Goal: Task Accomplishment & Management: Complete application form

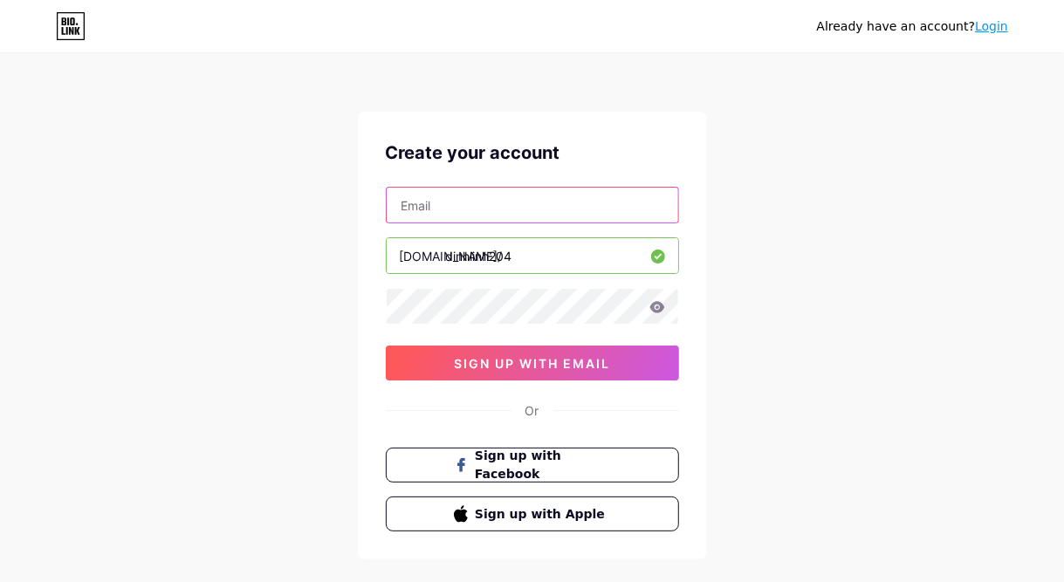
click at [505, 198] on input "text" at bounding box center [532, 205] width 291 height 35
type input "[EMAIL_ADDRESS][DOMAIN_NAME]"
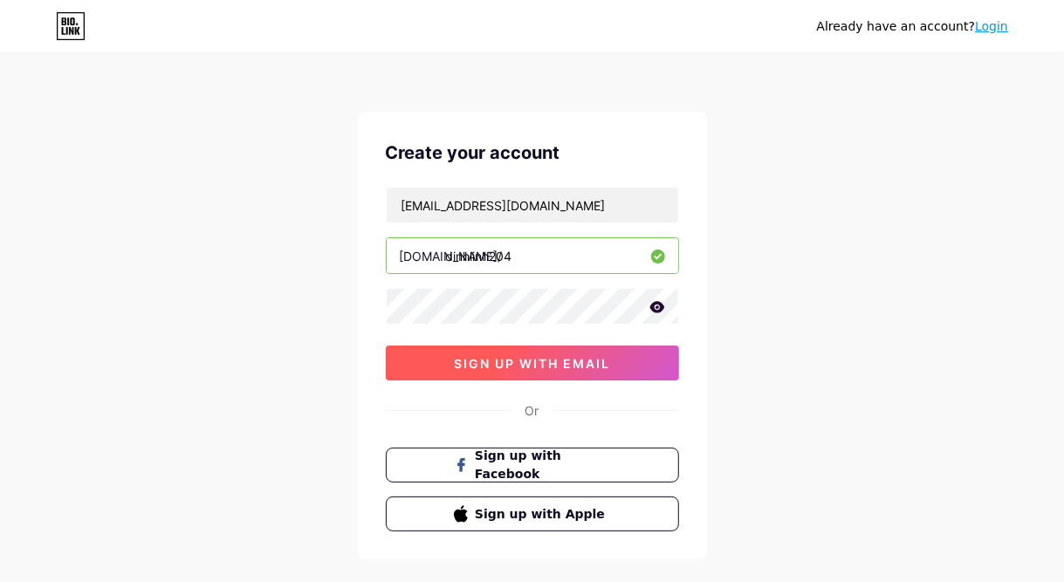
click at [499, 364] on span "sign up with email" at bounding box center [532, 363] width 156 height 15
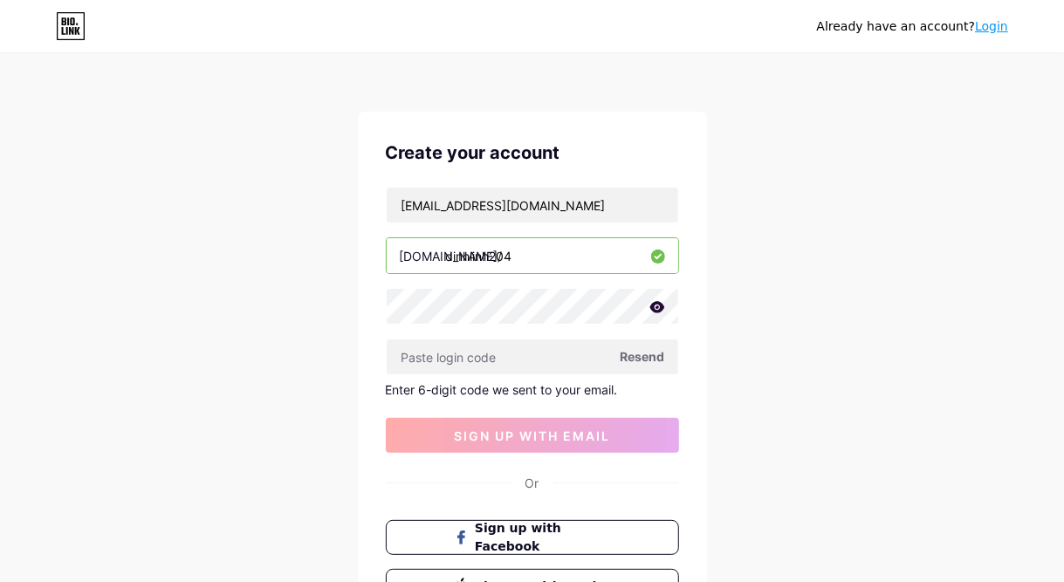
click at [633, 357] on span "Resend" at bounding box center [642, 356] width 45 height 18
click at [990, 23] on link "Login" at bounding box center [991, 26] width 33 height 14
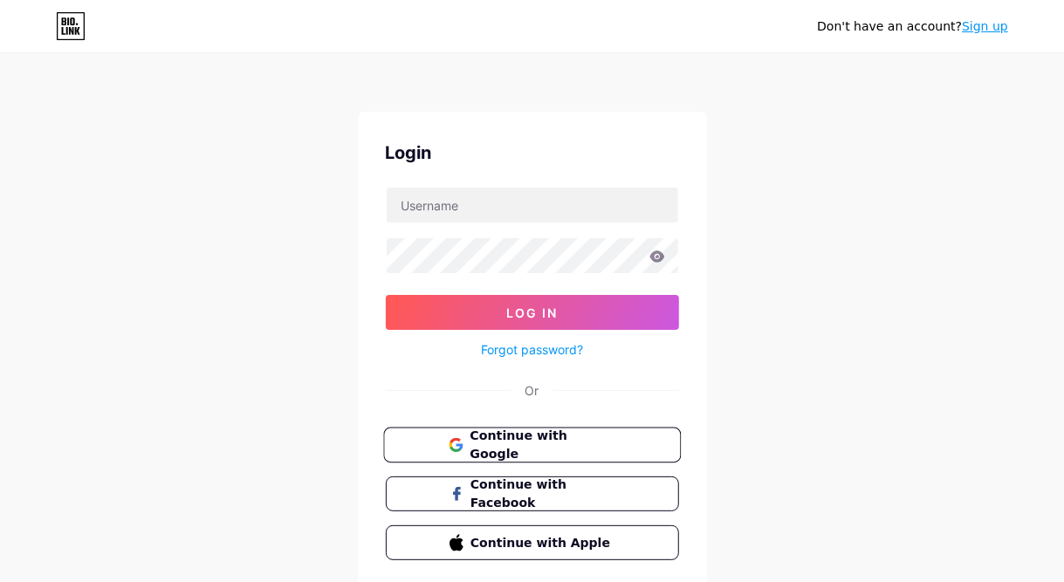
click at [607, 442] on span "Continue with Google" at bounding box center [542, 446] width 146 height 38
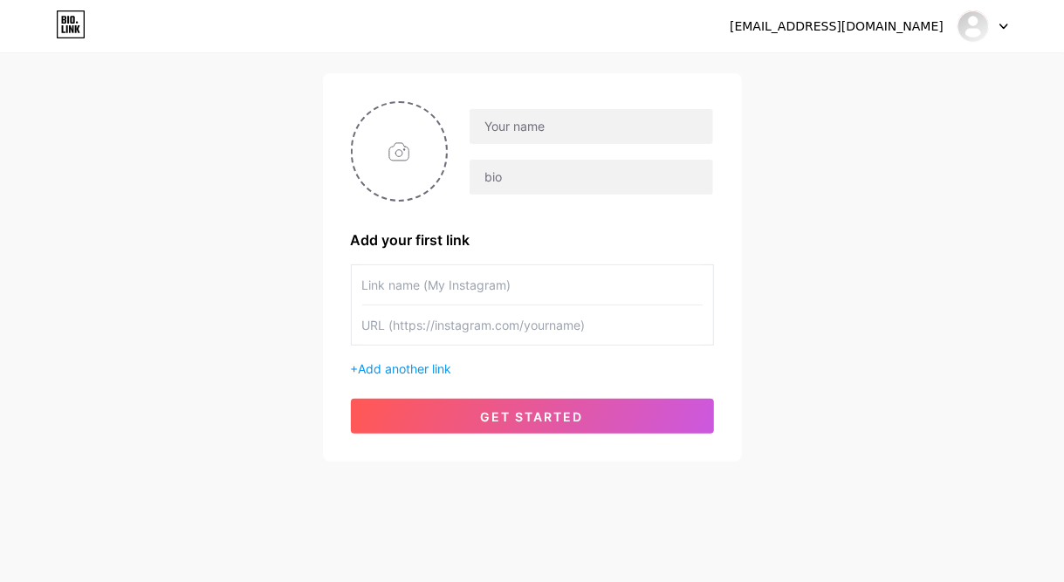
scroll to position [108, 0]
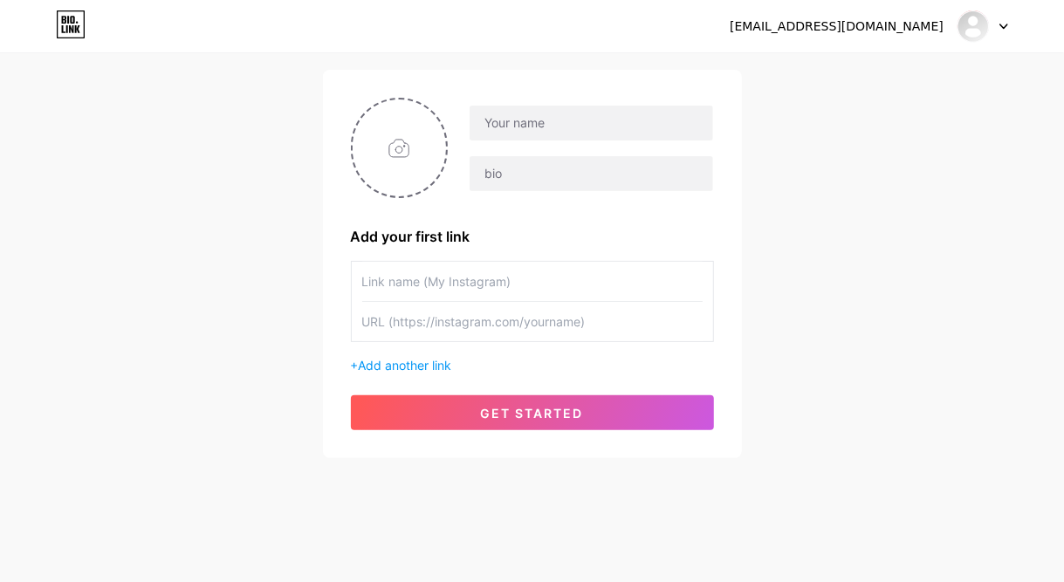
click at [514, 280] on input "text" at bounding box center [532, 281] width 340 height 39
click at [455, 271] on input "text" at bounding box center [532, 281] width 340 height 39
click at [447, 325] on input "text" at bounding box center [532, 321] width 340 height 39
paste input "[URL][DOMAIN_NAME]"
type input "[URL][DOMAIN_NAME]"
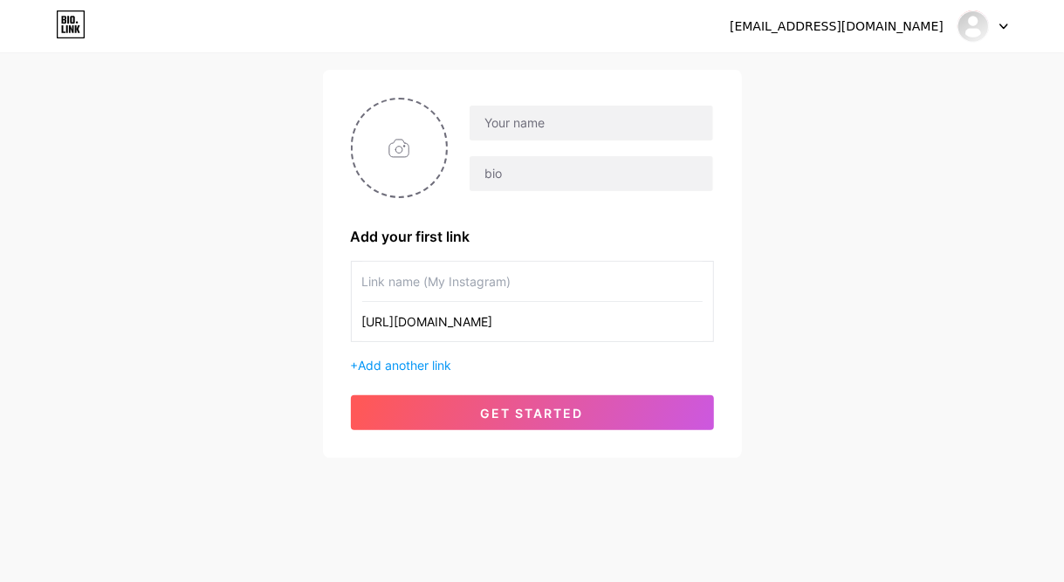
click at [458, 292] on input "text" at bounding box center [532, 281] width 340 height 39
type input "[PERSON_NAME]"
click at [537, 120] on input "text" at bounding box center [590, 123] width 243 height 35
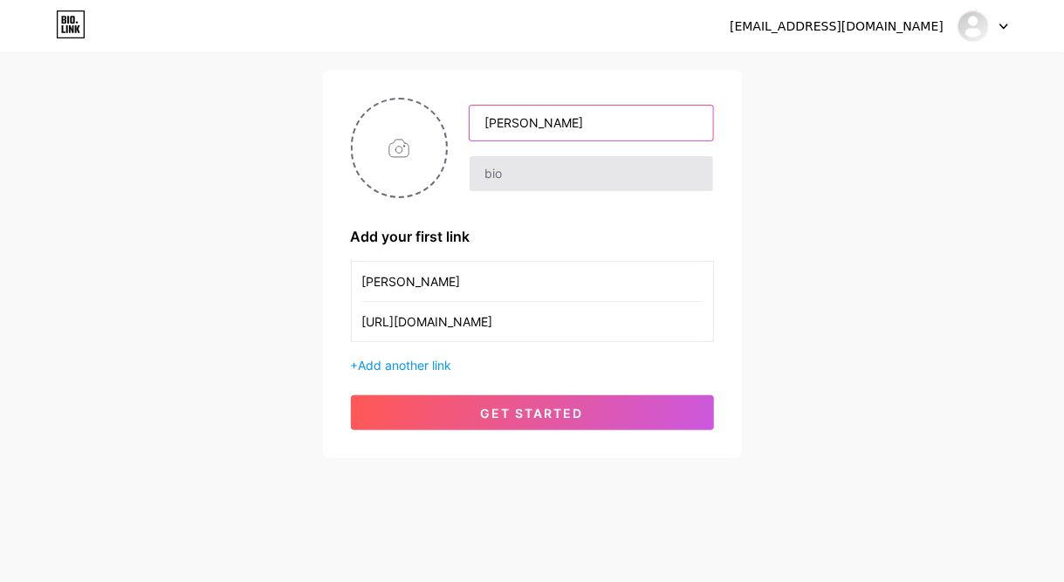
type input "[PERSON_NAME]"
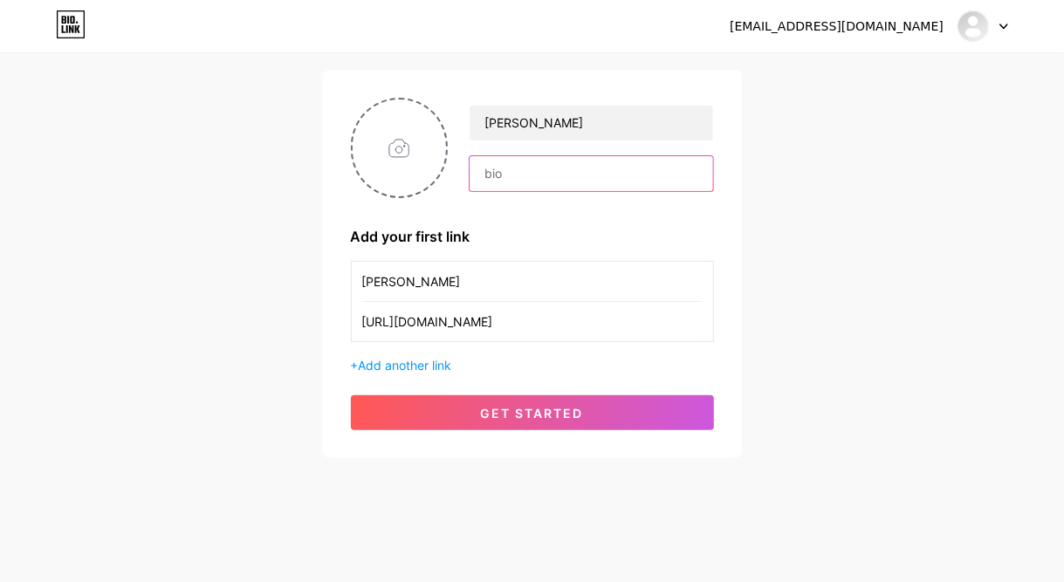
click at [547, 172] on input "text" at bounding box center [590, 173] width 243 height 35
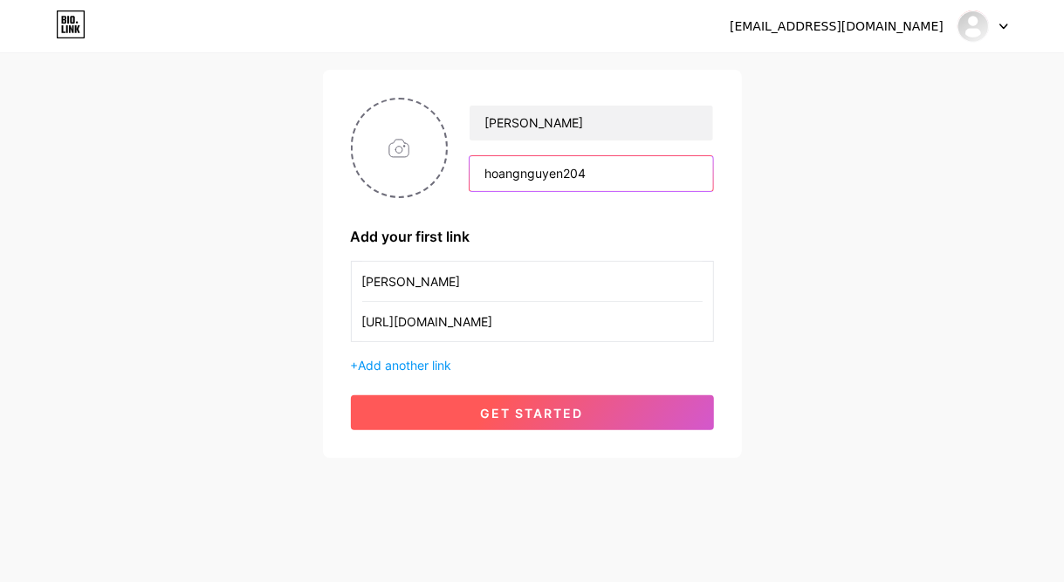
type input "hoangnguyen204"
click at [451, 408] on button "get started" at bounding box center [532, 412] width 363 height 35
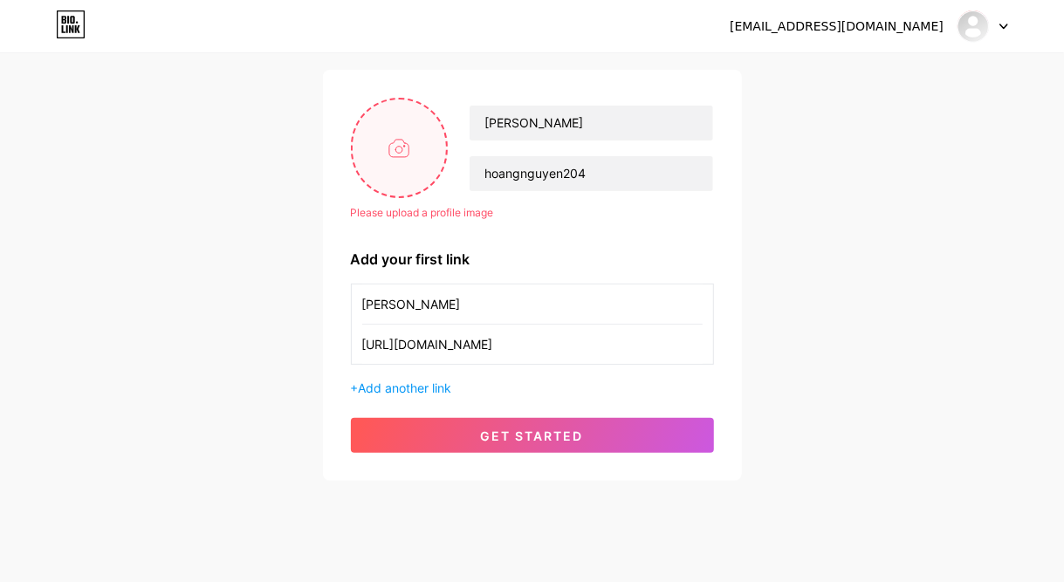
click at [434, 156] on input "file" at bounding box center [400, 147] width 94 height 97
type input "C:\fakepath\nhin-lai-bang-mu-rom-cua-one-piece-sau-chang-duong-20-nam-dong-hanh…"
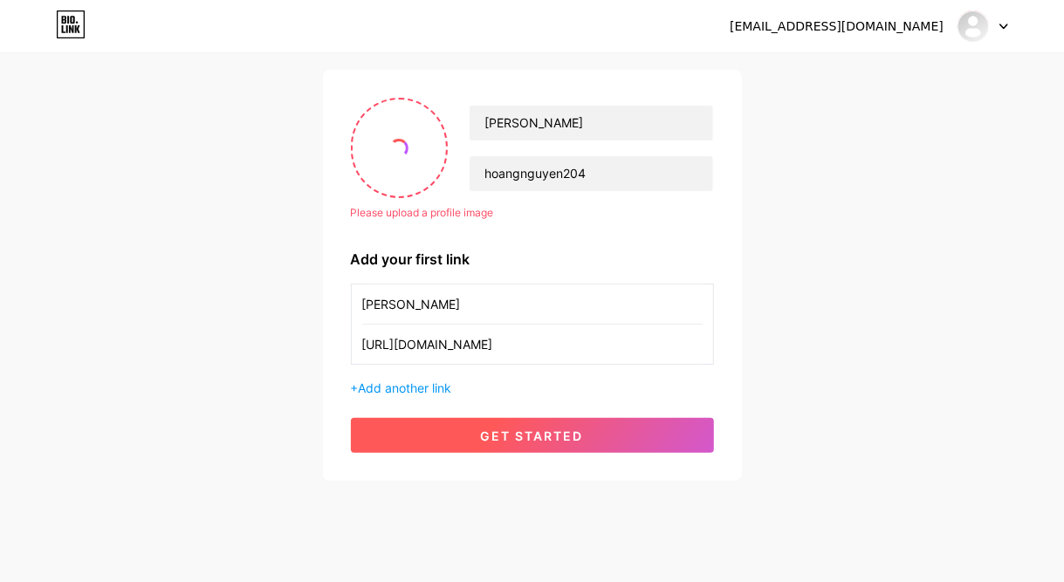
click at [483, 423] on button "get started" at bounding box center [532, 435] width 363 height 35
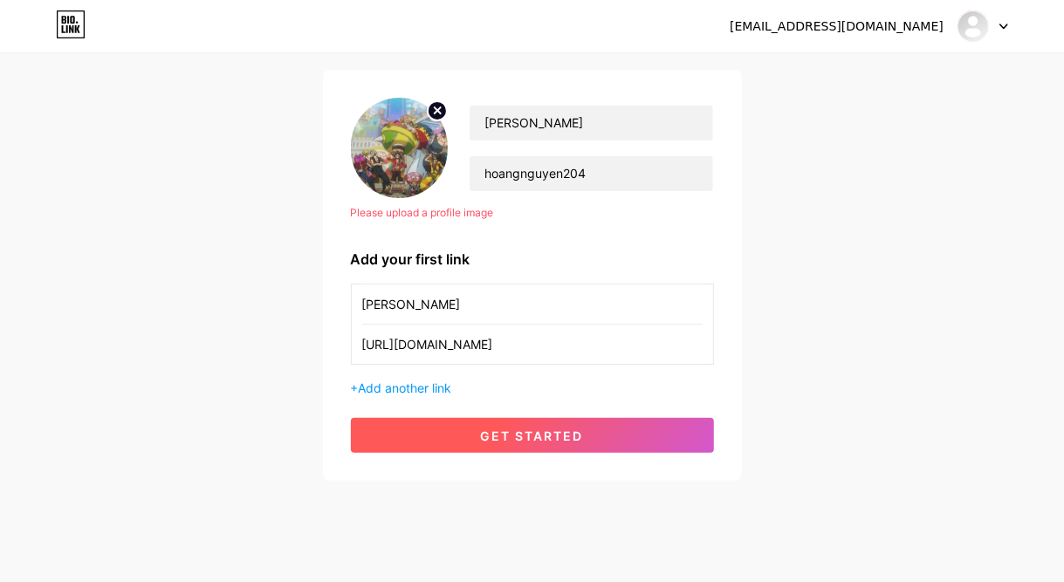
click at [483, 423] on button "get started" at bounding box center [532, 435] width 363 height 35
click at [504, 437] on span "get started" at bounding box center [532, 435] width 103 height 15
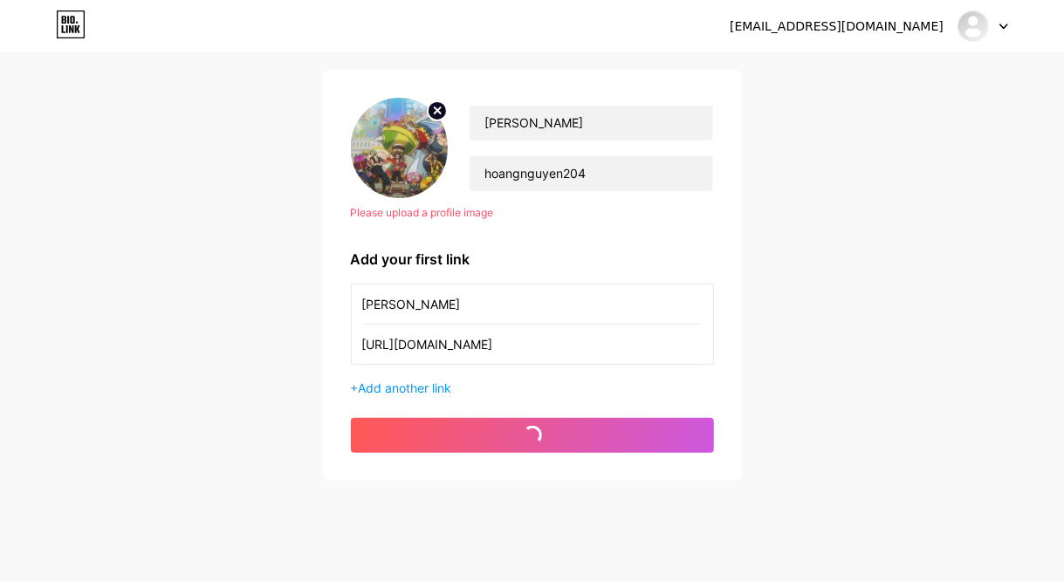
click at [436, 119] on circle at bounding box center [437, 110] width 19 height 19
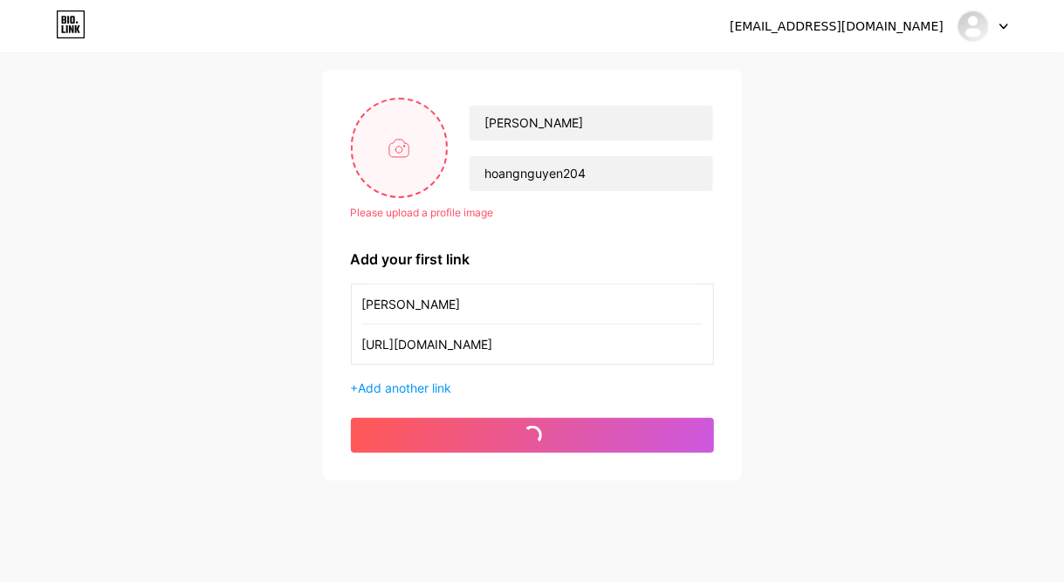
click at [418, 127] on input "file" at bounding box center [400, 147] width 94 height 97
type input "C:\fakepath\45aa8fac-e905-44a1-9738-f85929431a8a.jpg"
